Goal: Find specific page/section: Find specific page/section

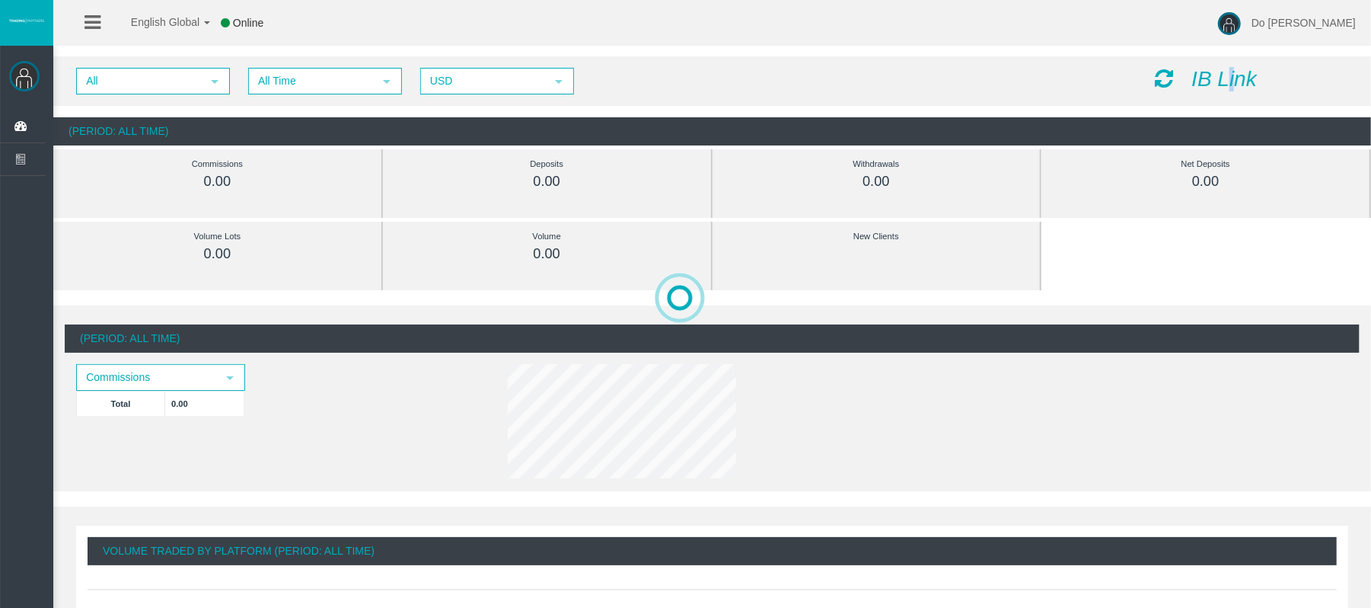
click at [1233, 74] on icon "IB Link" at bounding box center [1224, 79] width 65 height 24
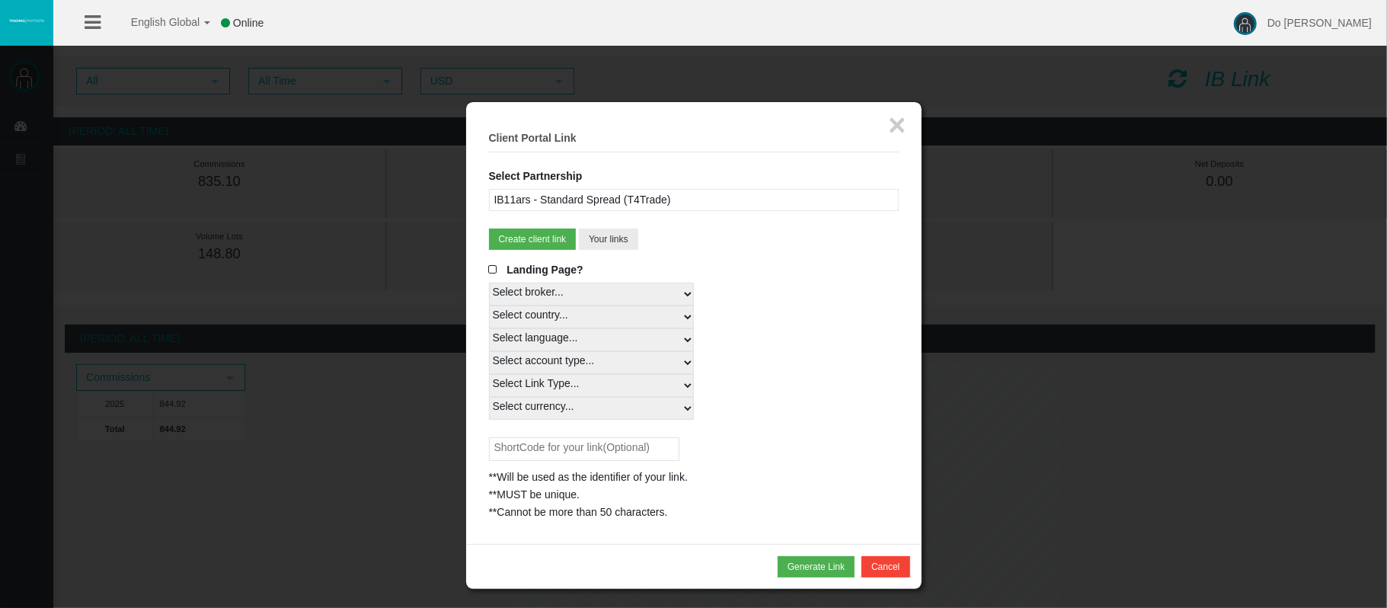
click at [713, 193] on div "IB11ars - Standard Spread (T4Trade)" at bounding box center [694, 200] width 410 height 22
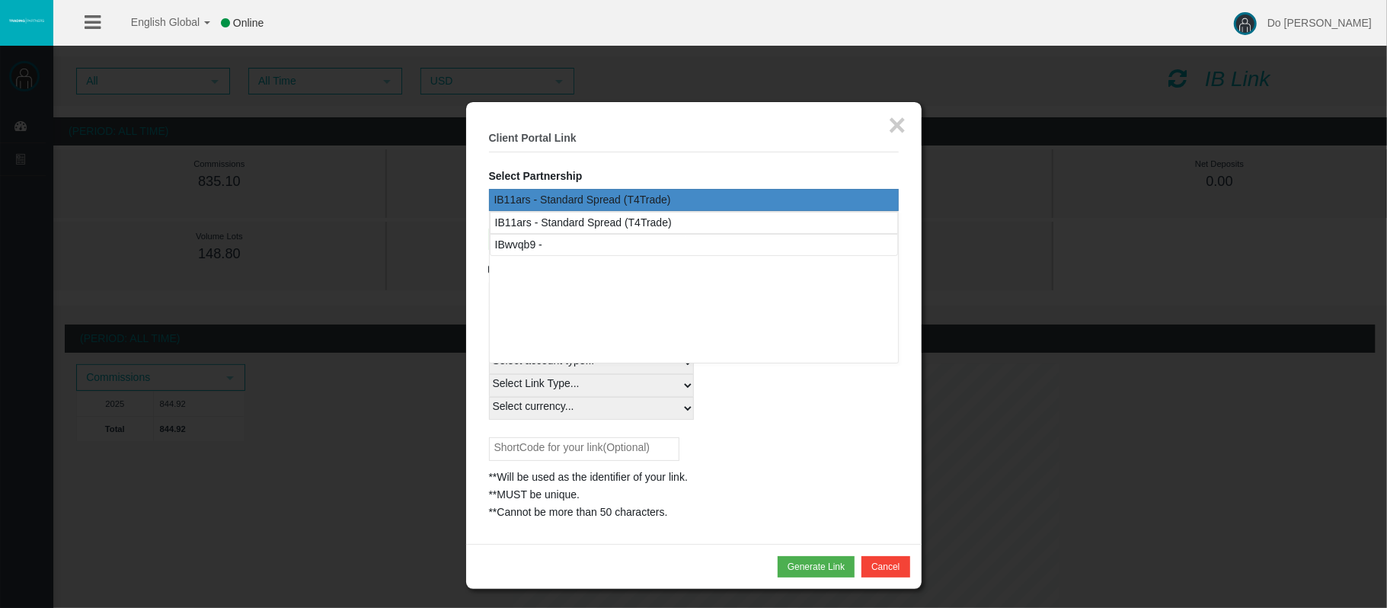
click at [707, 196] on div "IB11ars - Standard Spread (T4Trade)" at bounding box center [694, 200] width 410 height 22
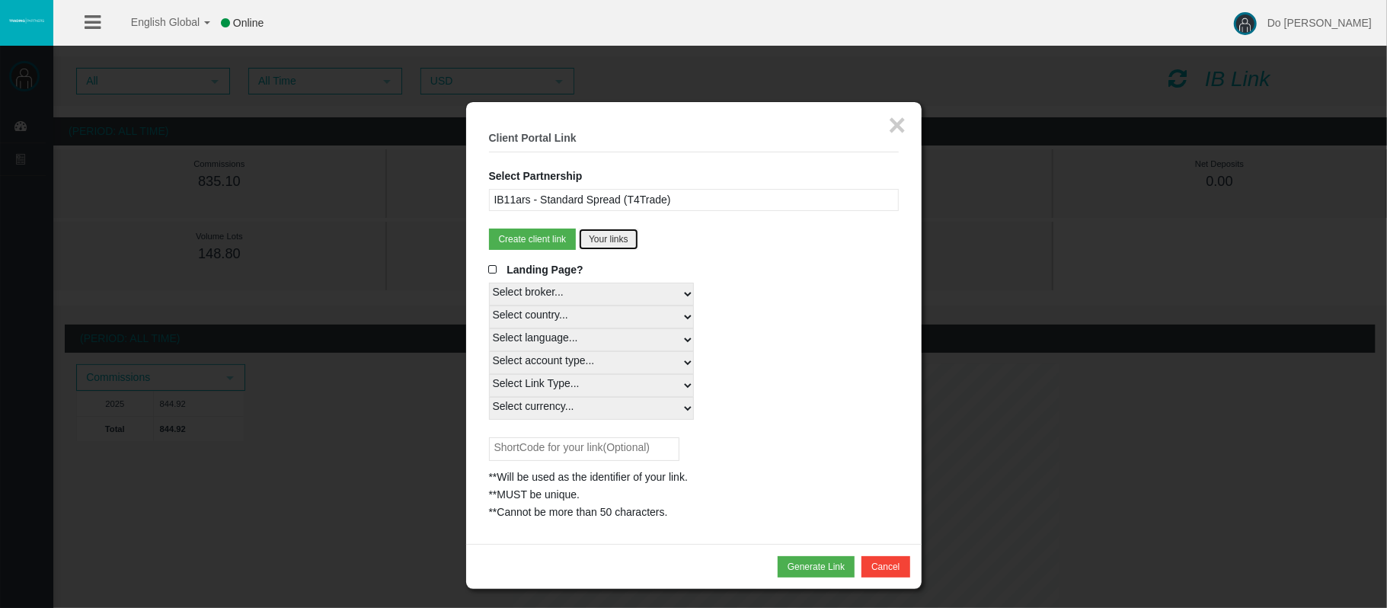
click at [616, 238] on button "Your links" at bounding box center [608, 238] width 59 height 21
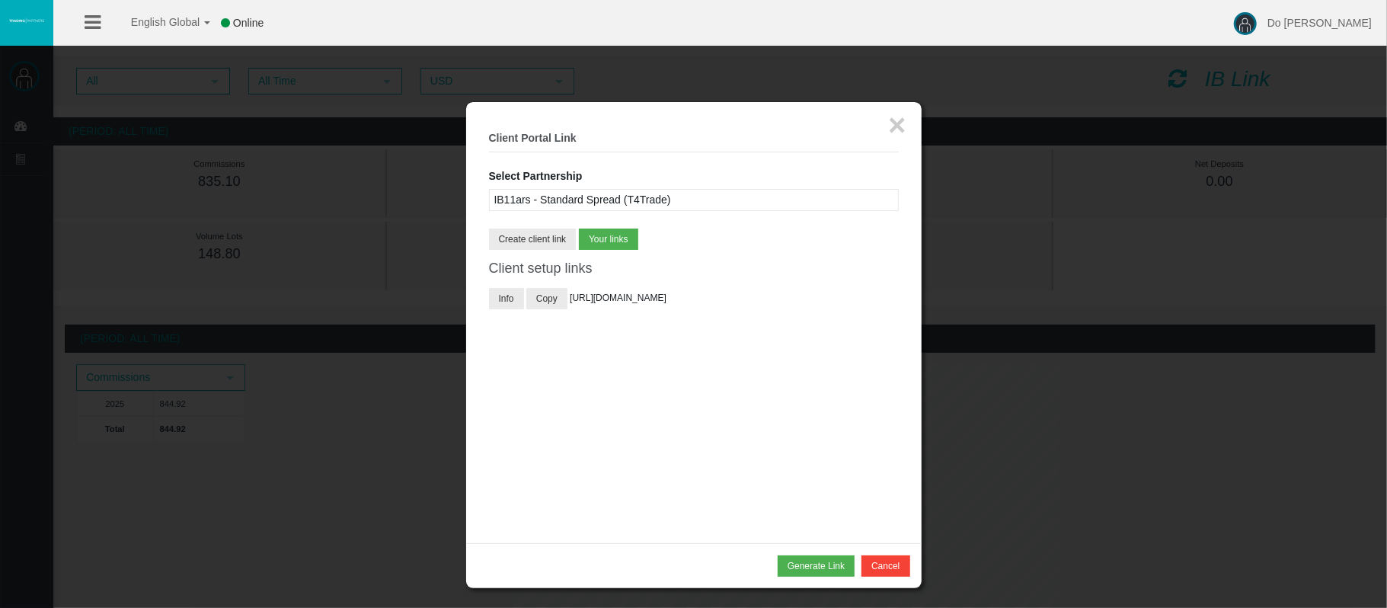
click at [905, 117] on div "× Client Portal Link Select Partnership IB11ars - Standard Spread (T4Trade) IBw…" at bounding box center [693, 322] width 455 height 441
click at [903, 122] on button "×" at bounding box center [897, 125] width 18 height 30
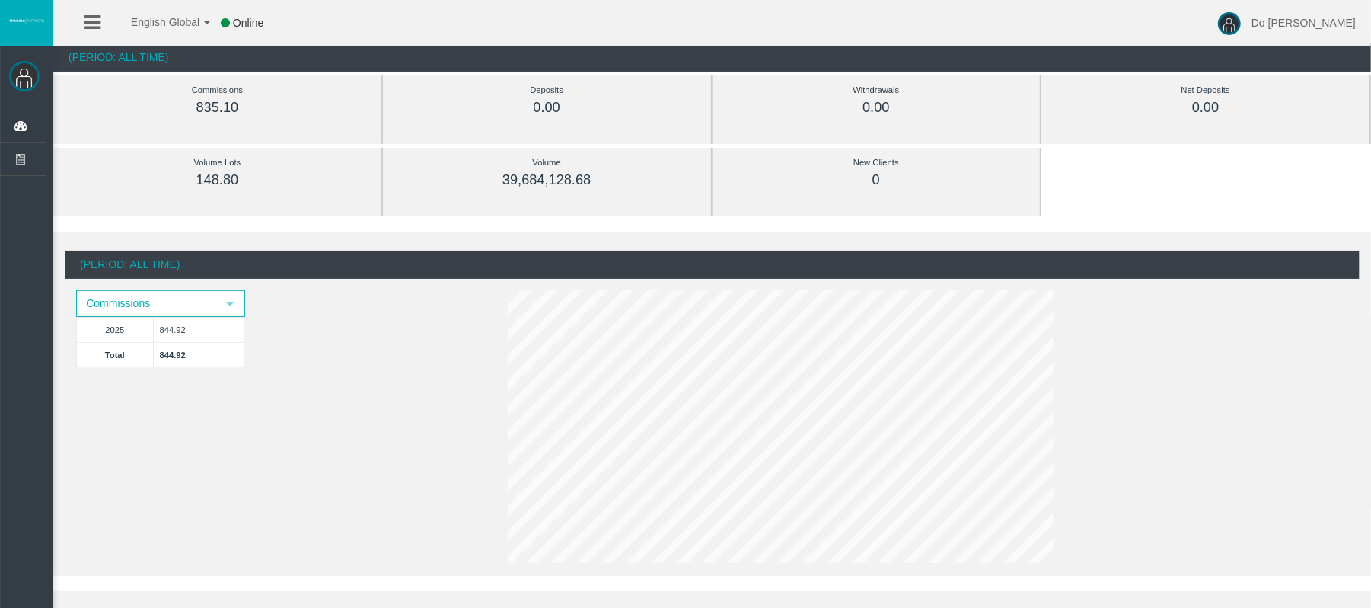
scroll to position [203, 0]
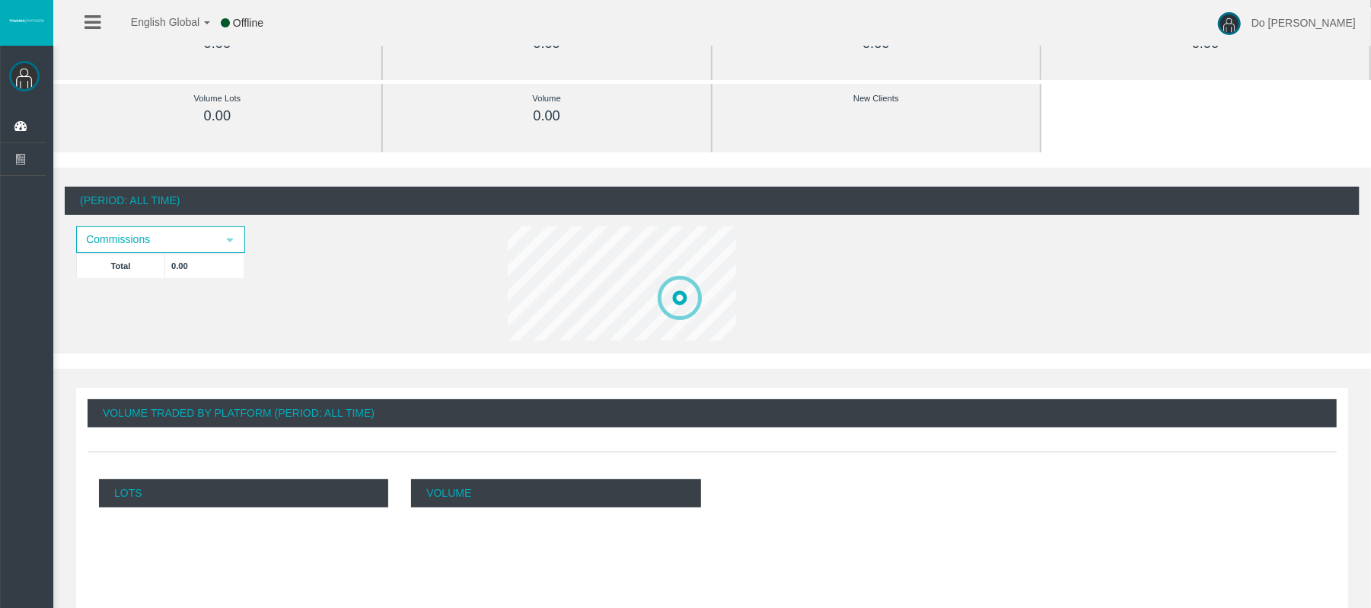
scroll to position [203, 0]
